Goal: Task Accomplishment & Management: Manage account settings

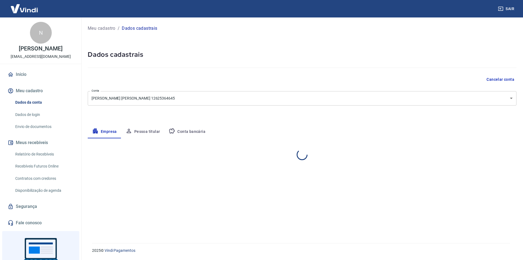
select select "MG"
select select "business"
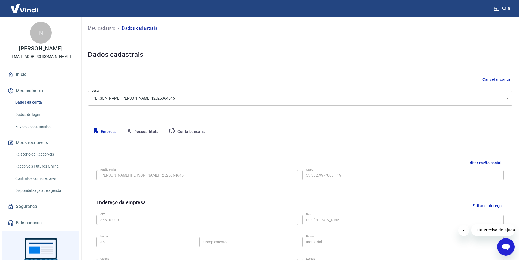
click at [194, 132] on button "Conta bancária" at bounding box center [186, 131] width 45 height 13
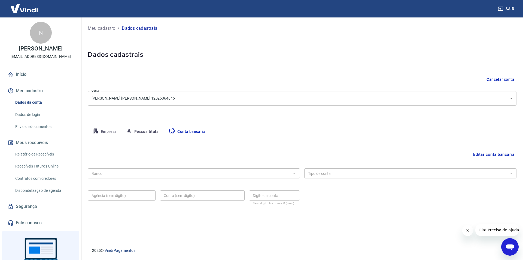
click at [474, 153] on button "Editar conta bancária" at bounding box center [493, 154] width 45 height 10
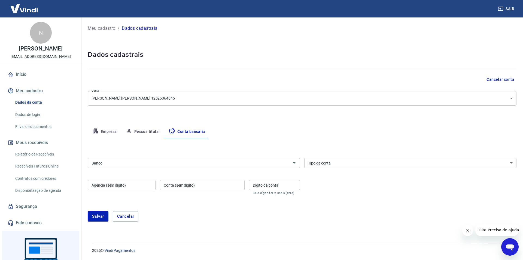
click at [115, 162] on input "Banco" at bounding box center [189, 162] width 200 height 7
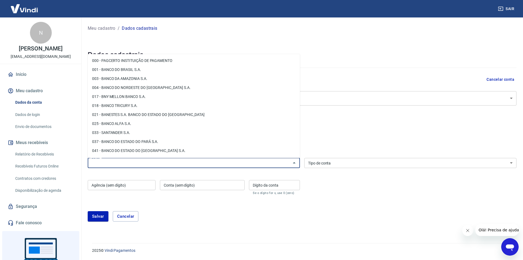
paste input "Sicoob"
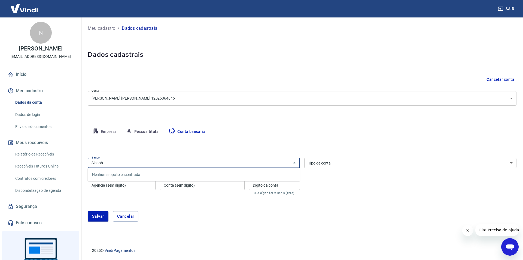
click at [128, 164] on input "Sicoob" at bounding box center [189, 162] width 200 height 7
type input "Sic"
click at [153, 174] on li "756 - BANCO COOPERATIVO DO BRASIL S.A. - BANCOOB" at bounding box center [194, 174] width 212 height 9
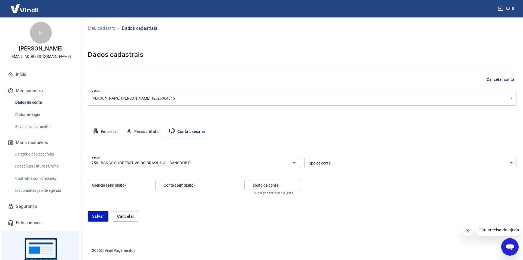
type input "756 - BANCO COOPERATIVO DO BRASIL S.A. - BANCOOB"
drag, startPoint x: 135, startPoint y: 186, endPoint x: 148, endPoint y: 159, distance: 30.0
click at [137, 185] on input "Agência (sem dígito)" at bounding box center [122, 185] width 68 height 10
click at [125, 182] on input "Agência (sem dígito)" at bounding box center [122, 185] width 68 height 10
paste input "3123"
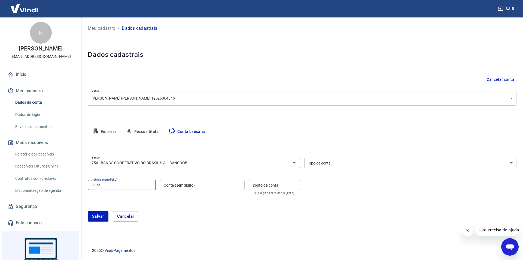
type input "3123"
click at [174, 205] on div "[PERSON_NAME]" at bounding box center [302, 215] width 429 height 23
click at [192, 185] on input "Conta (sem dígito)" at bounding box center [202, 185] width 85 height 10
paste input "505145"
type input "505145"
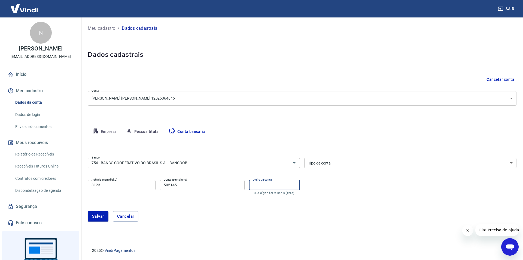
click at [291, 182] on input "Dígito da conta" at bounding box center [274, 185] width 51 height 10
paste input "5"
type input "5"
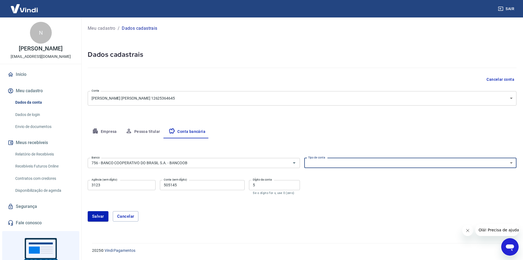
drag, startPoint x: 333, startPoint y: 158, endPoint x: 333, endPoint y: 161, distance: 2.7
click at [333, 158] on select "Conta Corrente Conta Poupança" at bounding box center [410, 163] width 212 height 10
select select "1"
click at [304, 158] on select "Conta Corrente Conta Poupança" at bounding box center [410, 163] width 212 height 10
click at [150, 251] on p "2025 © Vindi Pagamentos" at bounding box center [301, 250] width 418 height 6
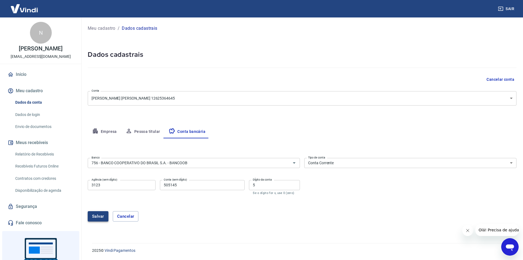
click at [100, 218] on button "Salvar" at bounding box center [98, 216] width 21 height 10
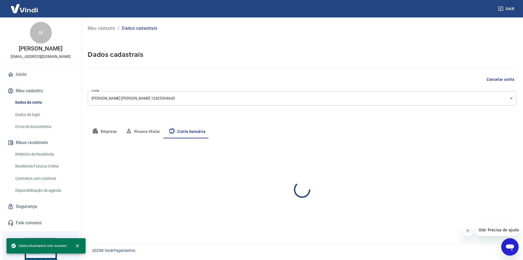
select select "1"
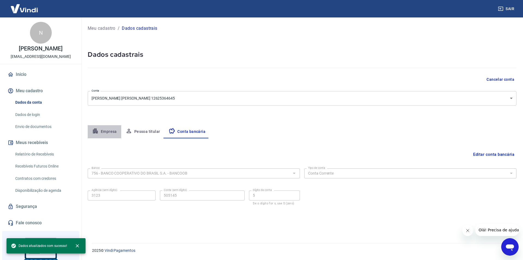
click at [110, 134] on button "Empresa" at bounding box center [105, 131] width 34 height 13
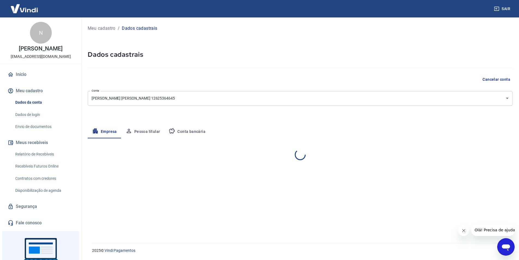
select select "MG"
select select "business"
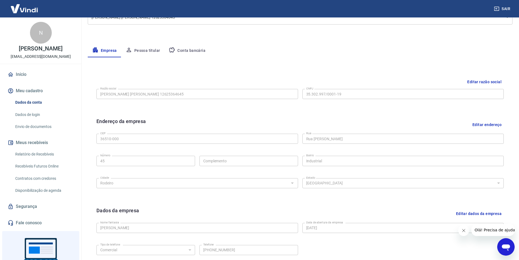
scroll to position [79, 0]
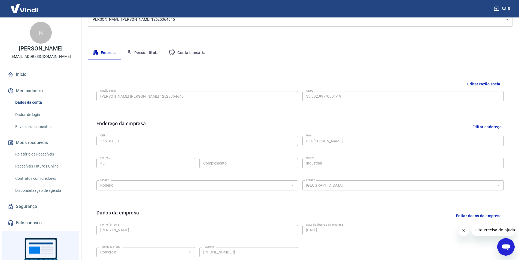
click at [140, 44] on div "Meu cadastro / Dados cadastrais Dados cadastrais Cancelar conta Conta [PERSON_N…" at bounding box center [300, 115] width 438 height 352
click at [145, 50] on button "Pessoa titular" at bounding box center [142, 52] width 43 height 13
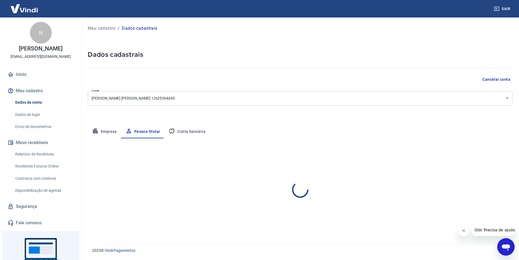
scroll to position [0, 0]
click at [43, 132] on link "Envio de documentos" at bounding box center [44, 126] width 62 height 11
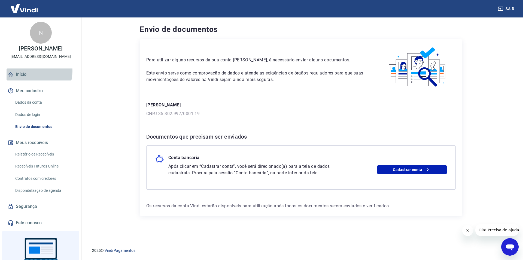
click at [32, 77] on link "Início" at bounding box center [41, 74] width 68 height 12
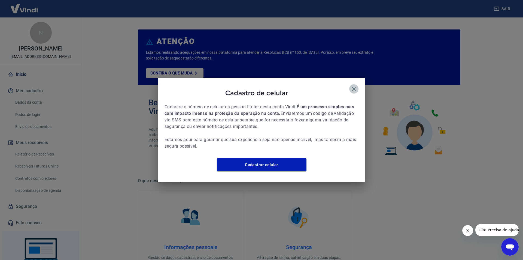
click at [353, 87] on icon "button" at bounding box center [354, 89] width 4 height 4
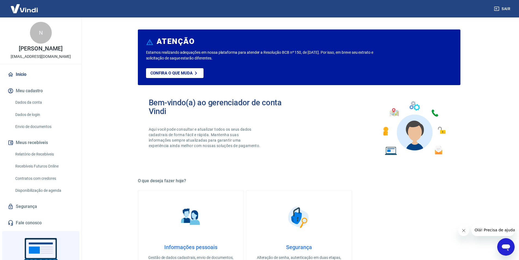
click at [19, 79] on link "Início" at bounding box center [41, 74] width 68 height 12
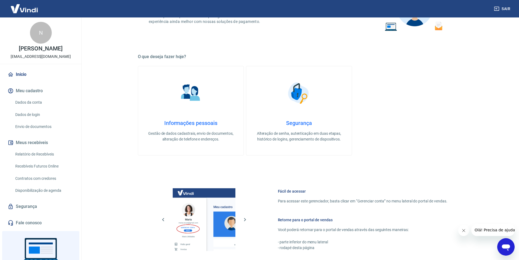
scroll to position [113, 0]
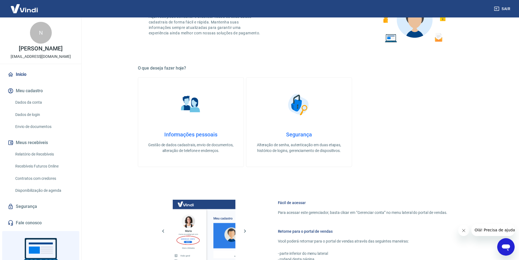
click at [38, 76] on link "Início" at bounding box center [41, 74] width 68 height 12
